Goal: Information Seeking & Learning: Learn about a topic

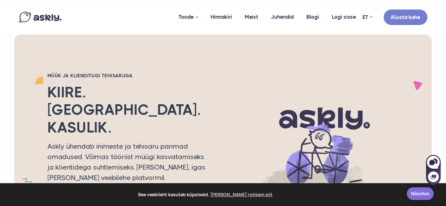
click at [422, 199] on link "Nõustun" at bounding box center [420, 193] width 27 height 13
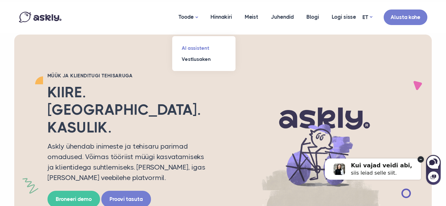
click at [204, 46] on link "AI assistent" at bounding box center [203, 47] width 63 height 11
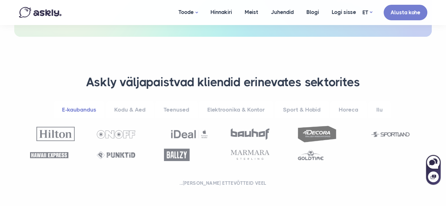
scroll to position [222, 0]
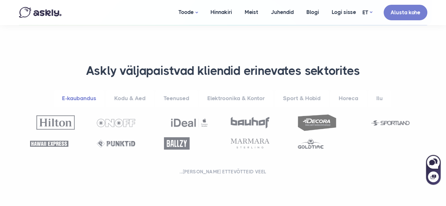
click at [129, 96] on link "Kodu & Aed" at bounding box center [130, 98] width 48 height 17
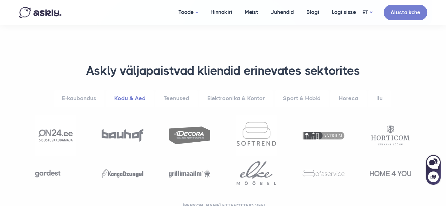
click at [177, 97] on link "Teenused" at bounding box center [176, 98] width 42 height 17
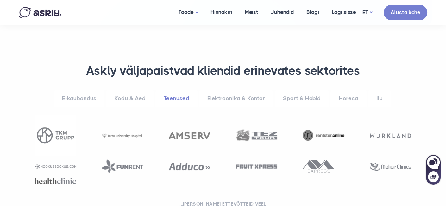
click at [218, 95] on link "Elektroonika & Kontor" at bounding box center [236, 98] width 74 height 17
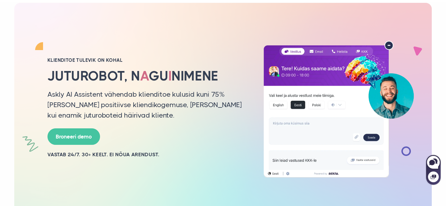
scroll to position [0, 0]
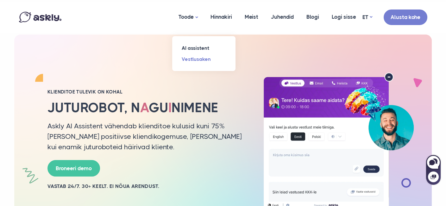
click at [191, 61] on link "Vestlusaken" at bounding box center [203, 58] width 63 height 11
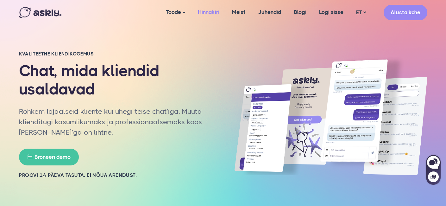
click at [212, 11] on link "Hinnakiri" at bounding box center [209, 12] width 34 height 24
